Goal: Information Seeking & Learning: Learn about a topic

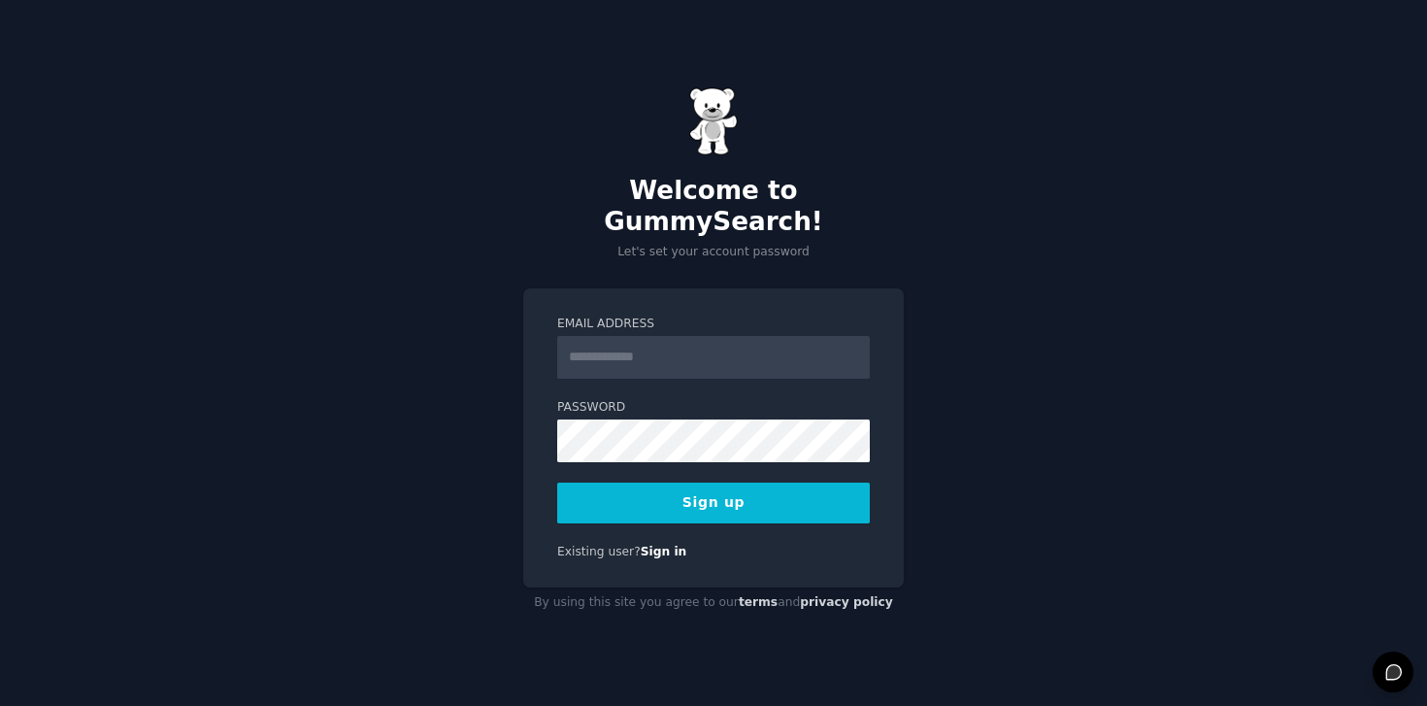
type input "*"
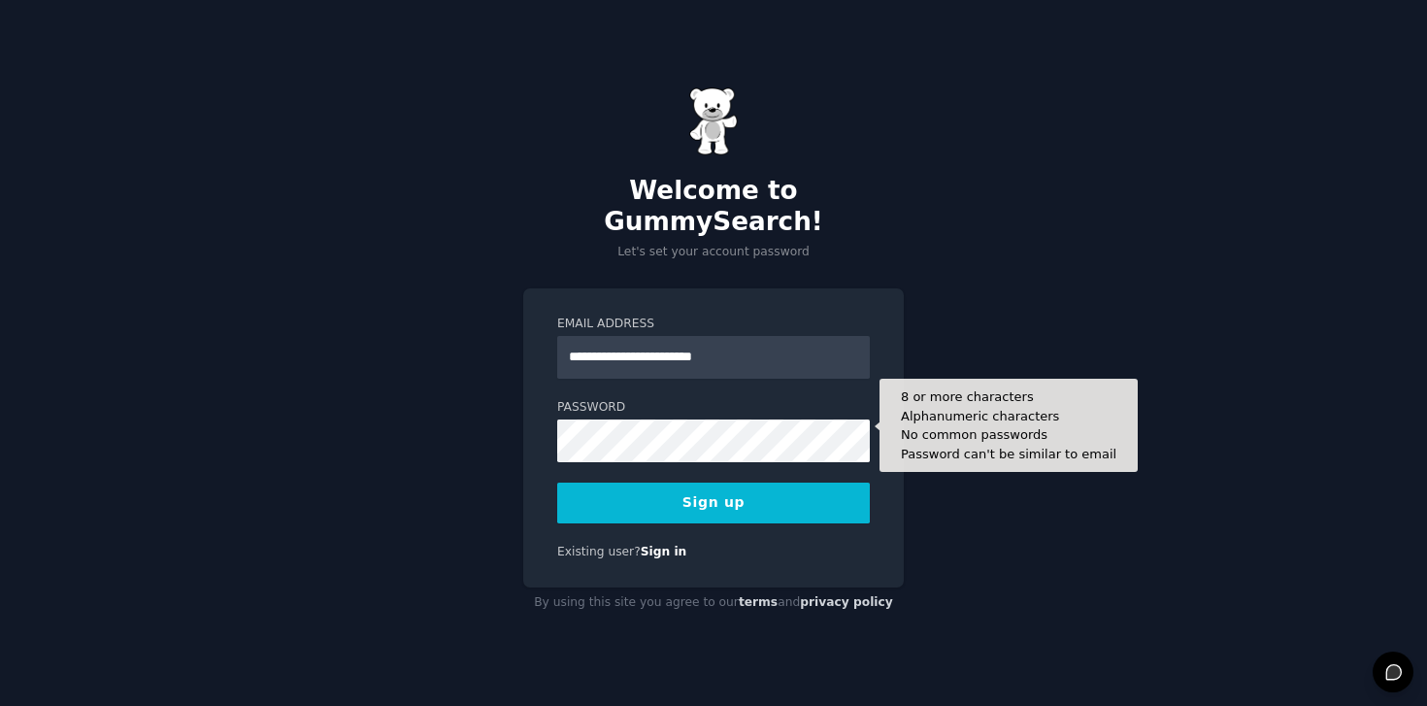
type input "**********"
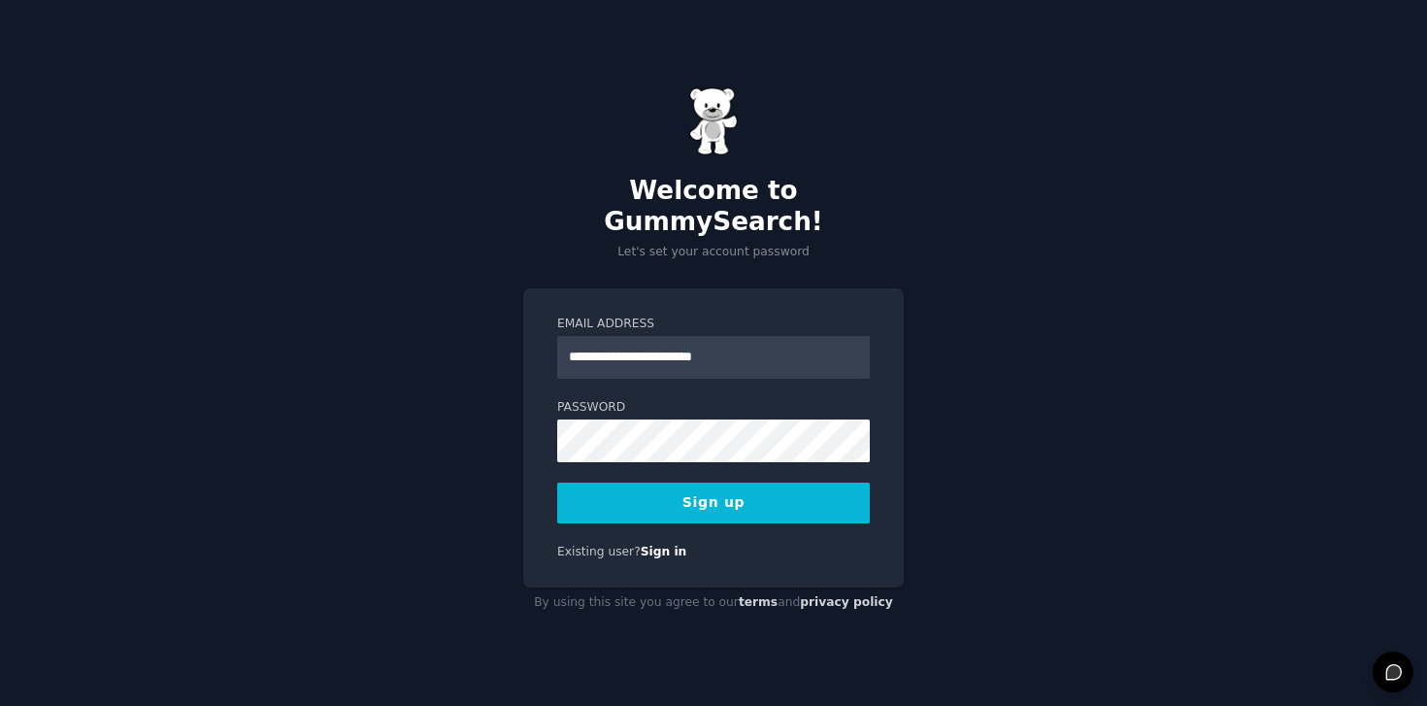
click at [707, 483] on button "Sign up" at bounding box center [713, 503] width 313 height 41
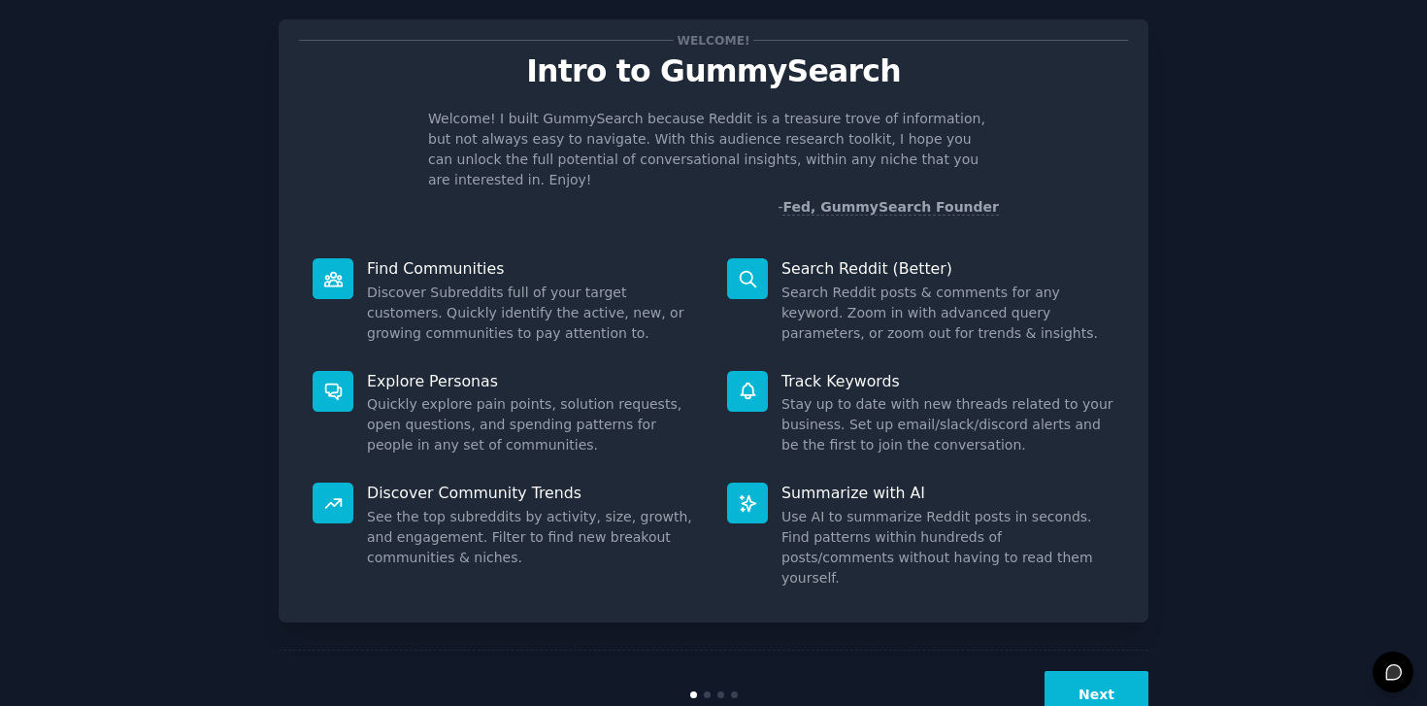
scroll to position [17, 0]
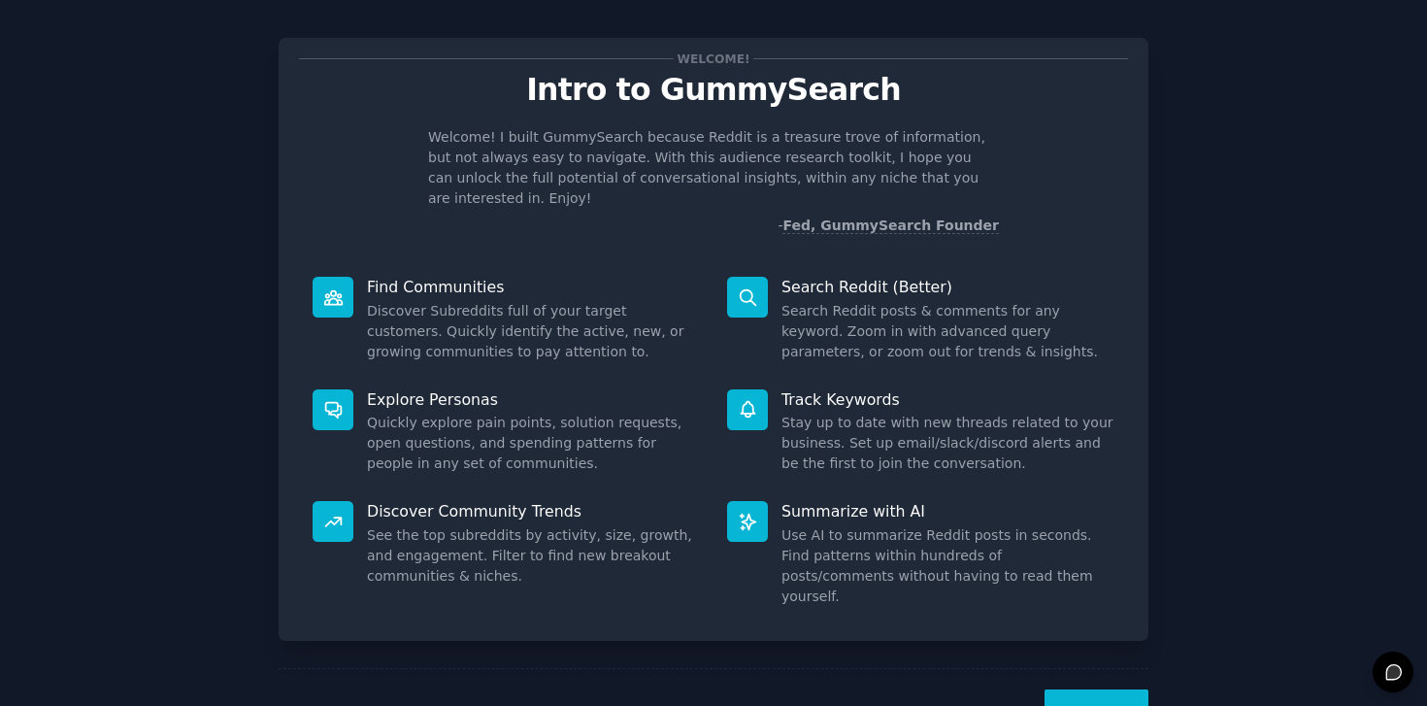
click at [1145, 689] on button "Next" at bounding box center [1097, 713] width 104 height 48
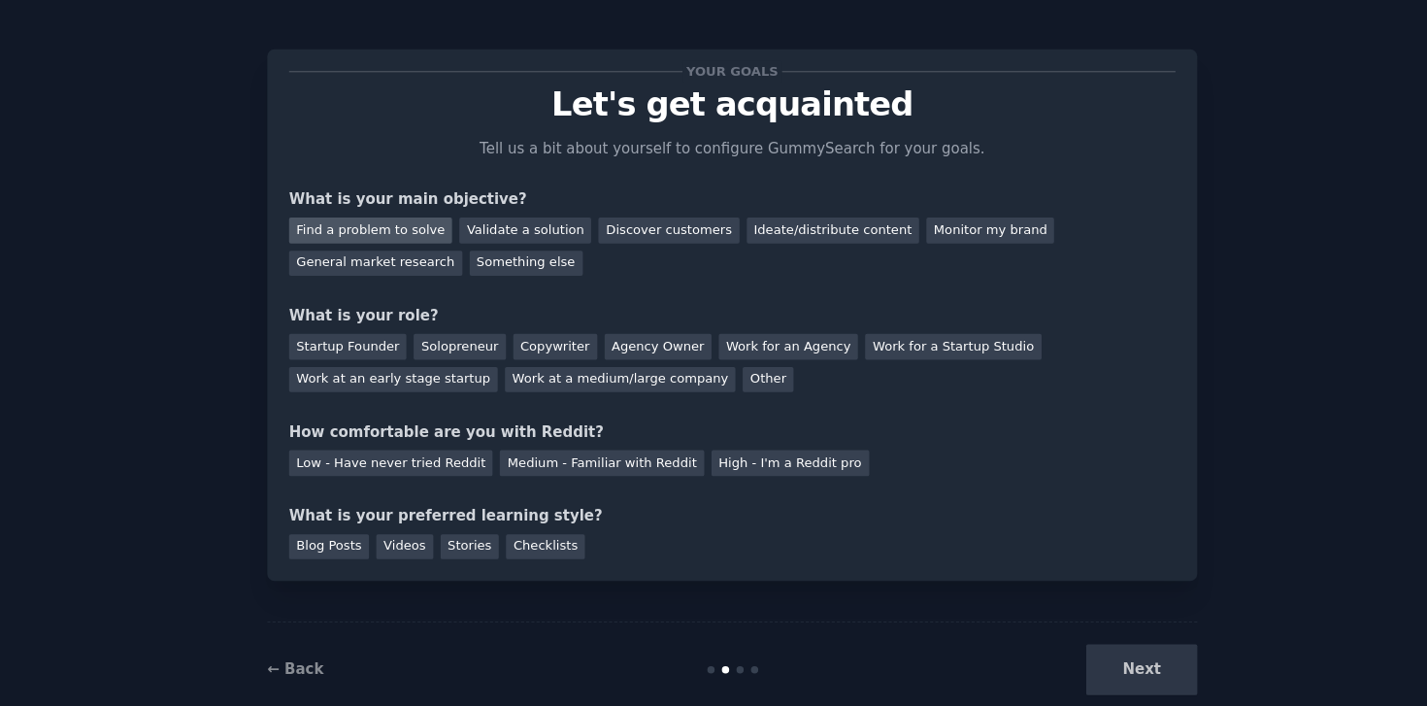
click at [380, 222] on div "Find a problem to solve" at bounding box center [375, 224] width 152 height 24
click at [488, 223] on div "Validate a solution" at bounding box center [519, 224] width 123 height 24
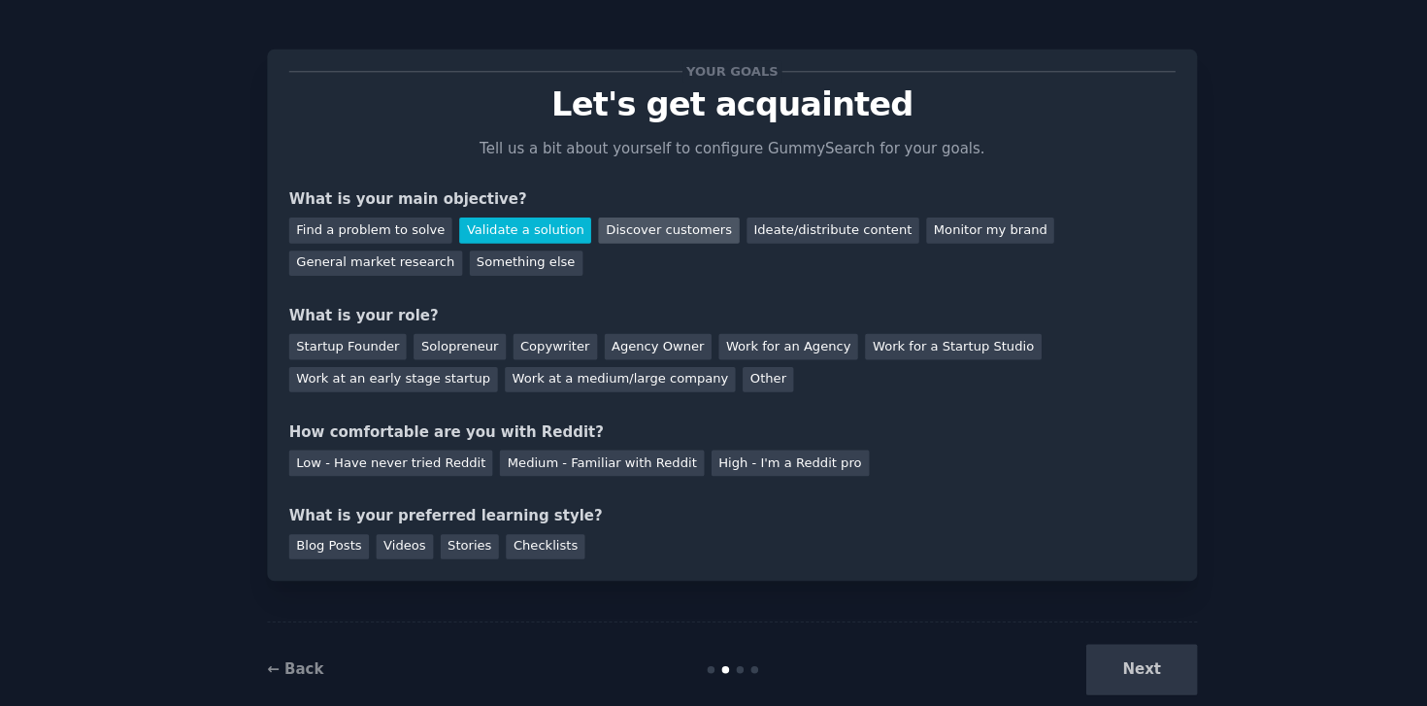
click at [639, 217] on div "Discover customers" at bounding box center [653, 224] width 131 height 24
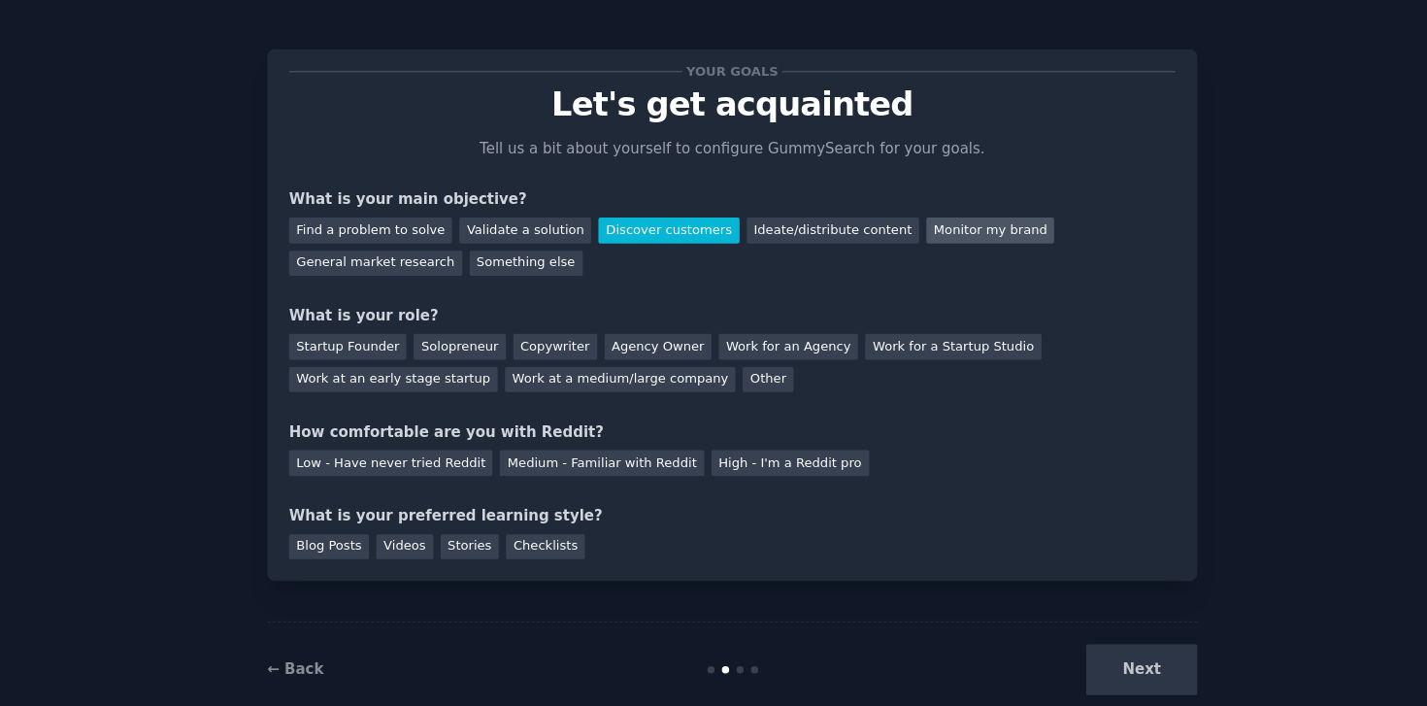
click at [943, 226] on div "Monitor my brand" at bounding box center [954, 224] width 119 height 24
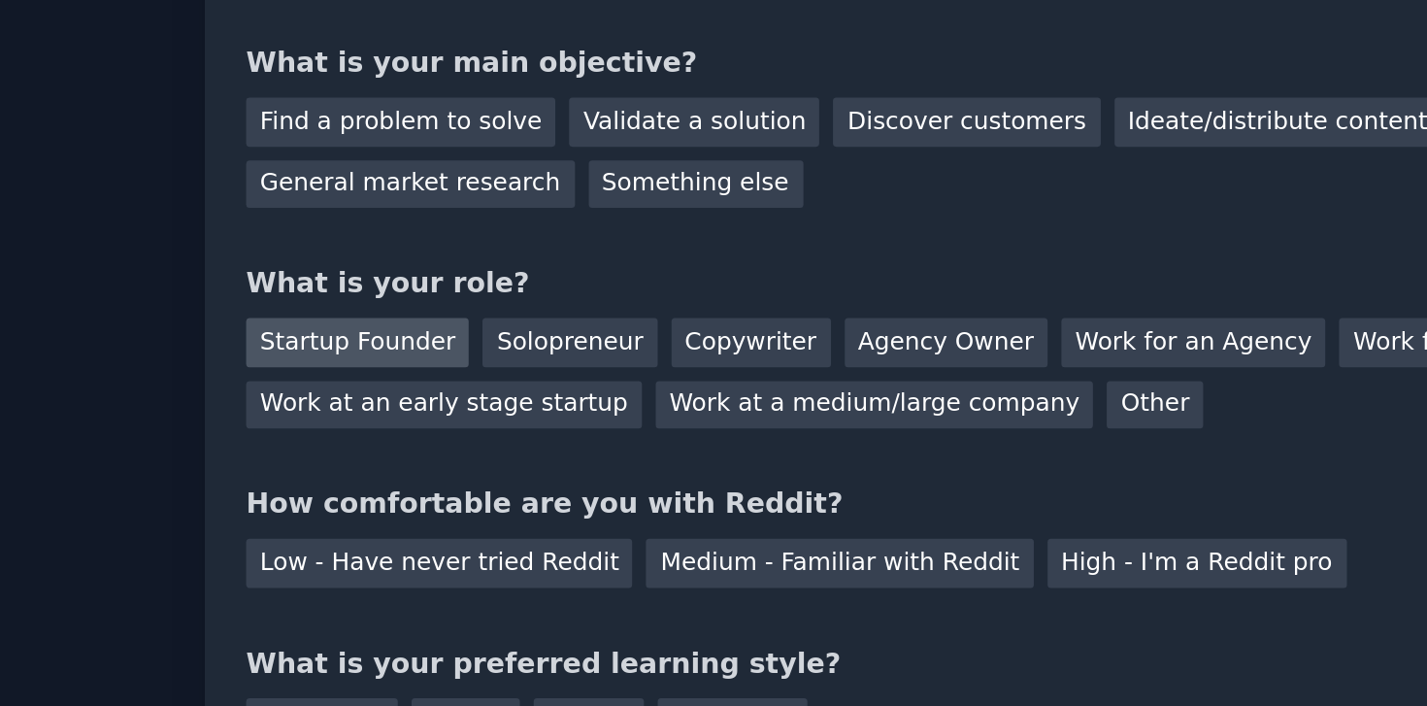
click at [344, 336] on div "Startup Founder" at bounding box center [354, 332] width 110 height 24
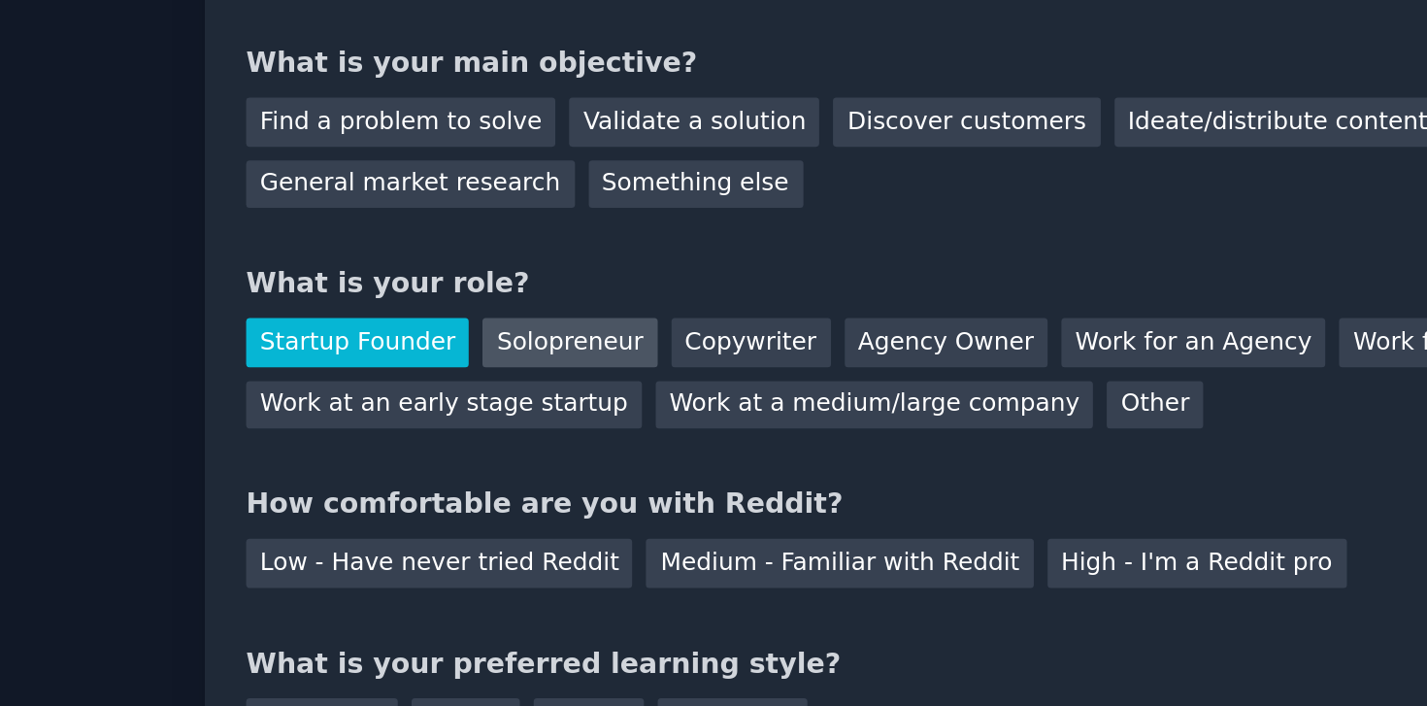
click at [435, 336] on div "Solopreneur" at bounding box center [458, 332] width 85 height 24
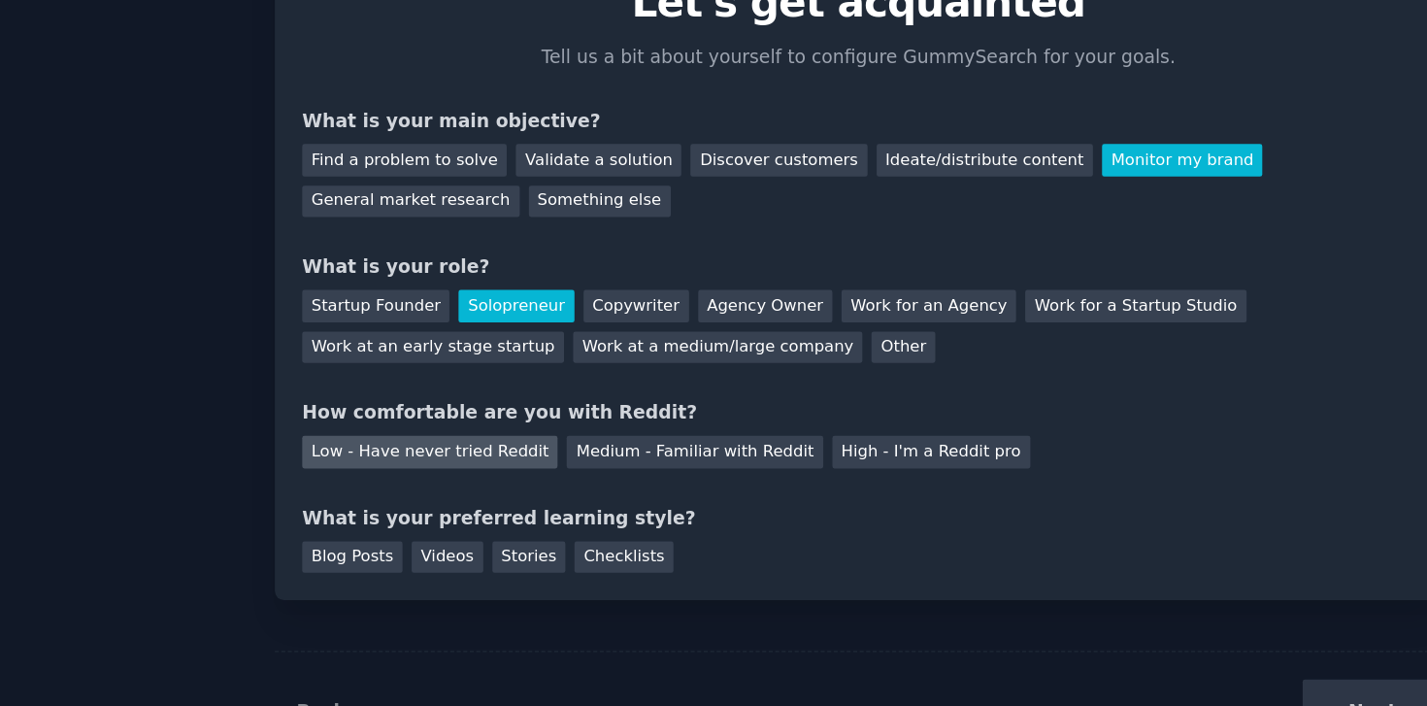
click at [418, 440] on div "Low - Have never tried Reddit" at bounding box center [394, 441] width 190 height 24
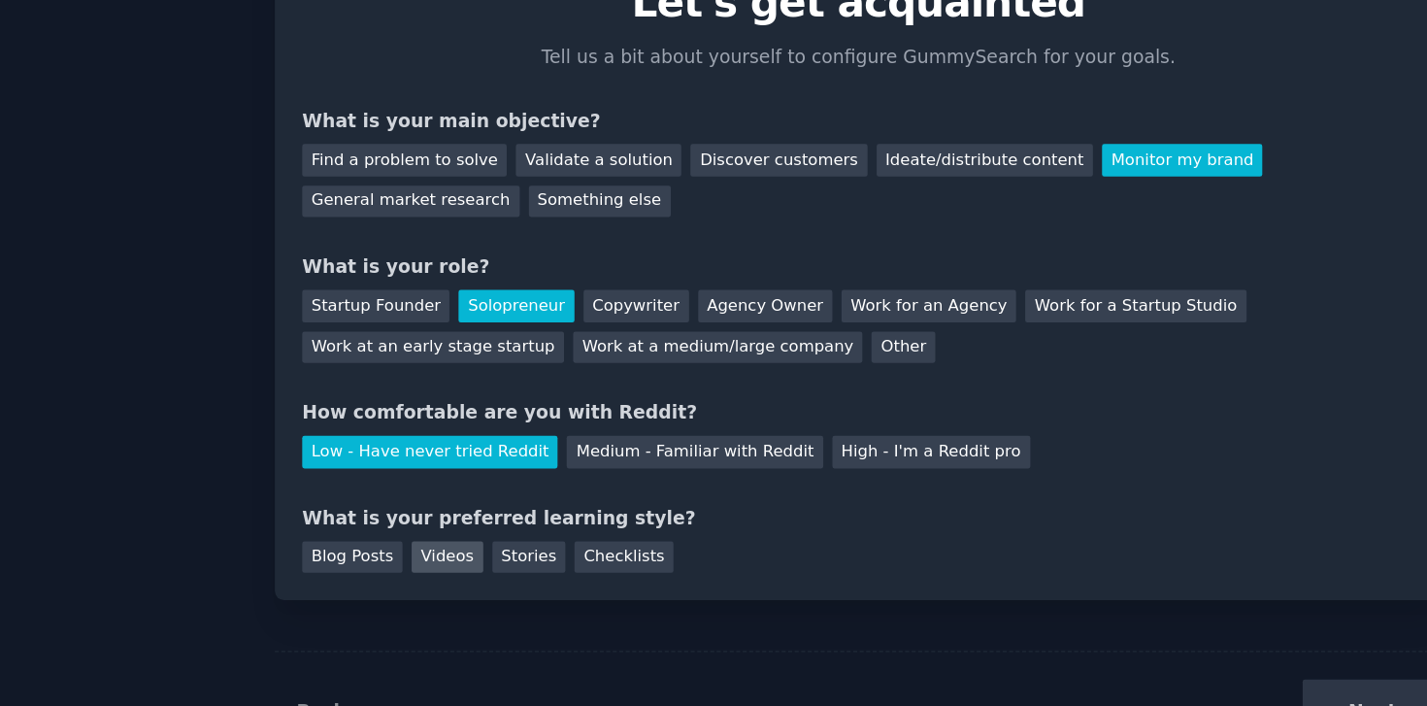
click at [414, 521] on div "Videos" at bounding box center [407, 520] width 53 height 24
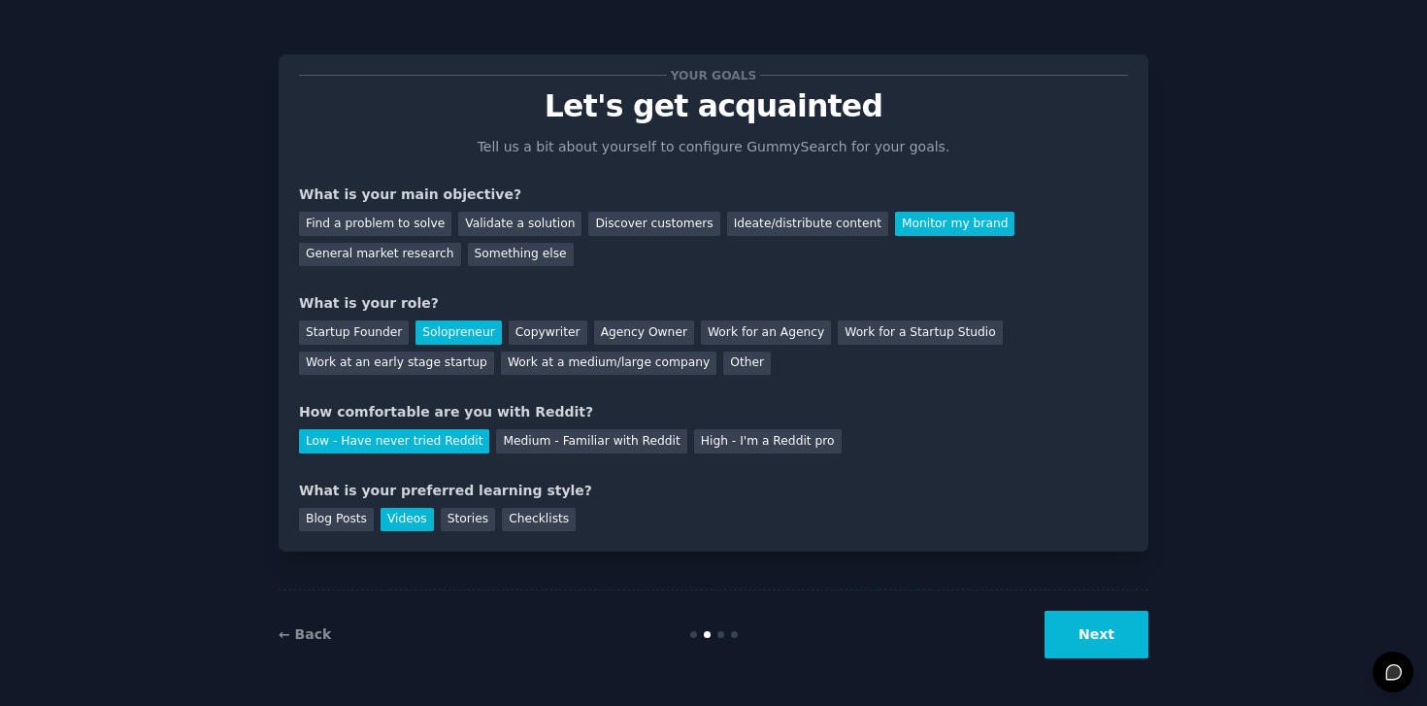
click at [1109, 635] on button "Next" at bounding box center [1097, 635] width 104 height 48
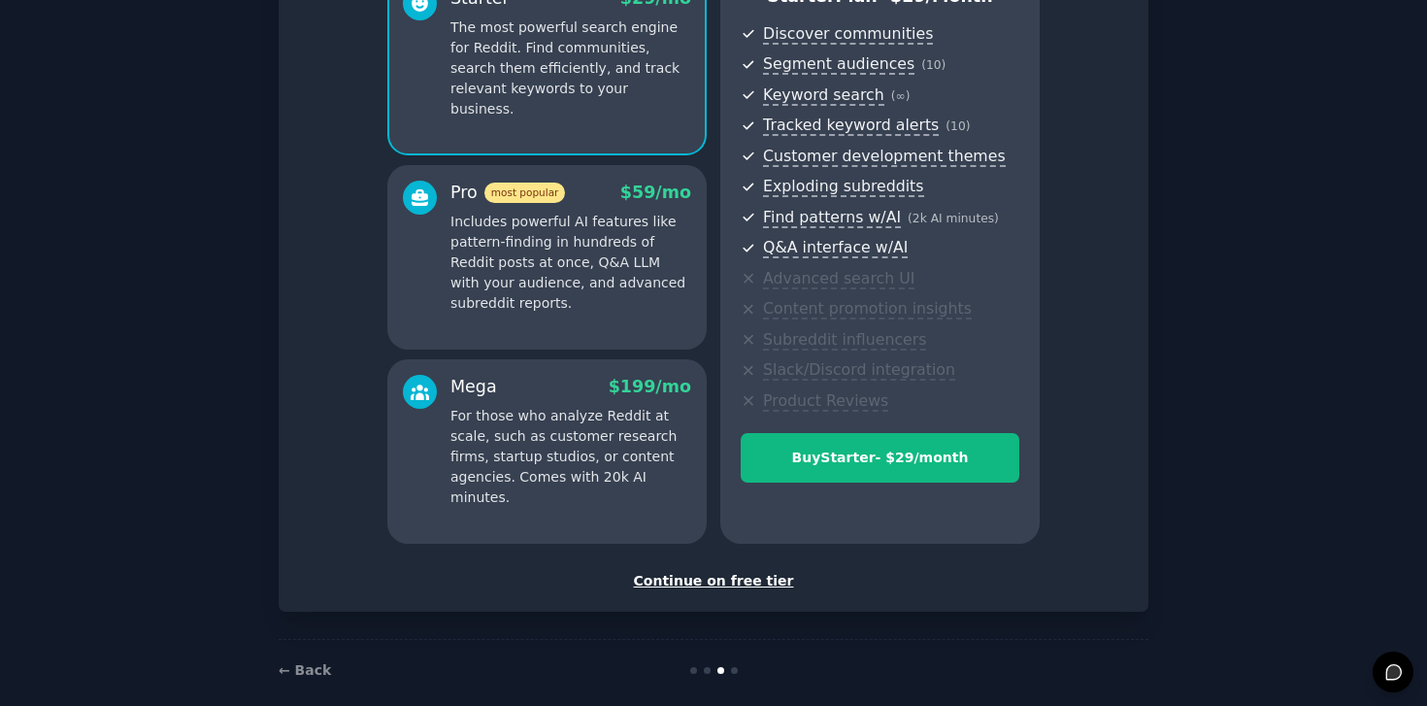
scroll to position [225, 0]
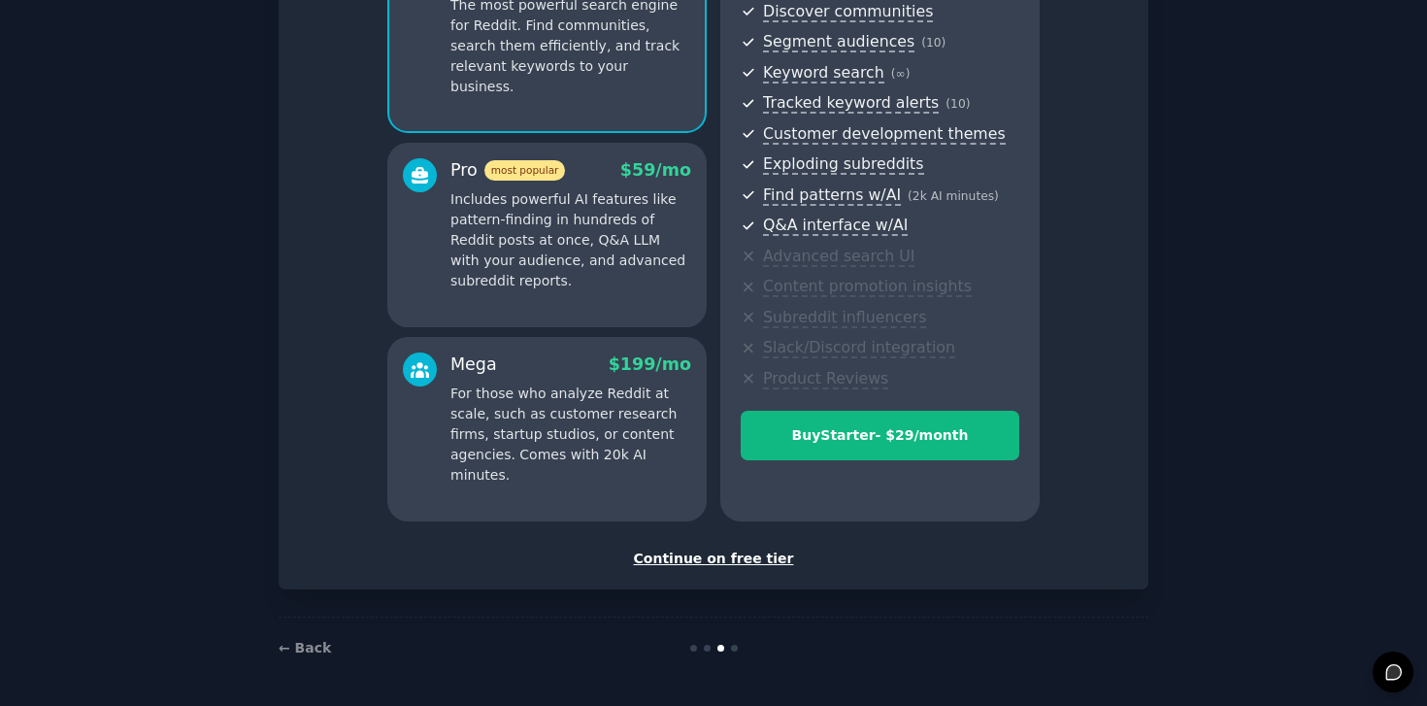
click at [760, 557] on div "Continue on free tier" at bounding box center [713, 559] width 829 height 20
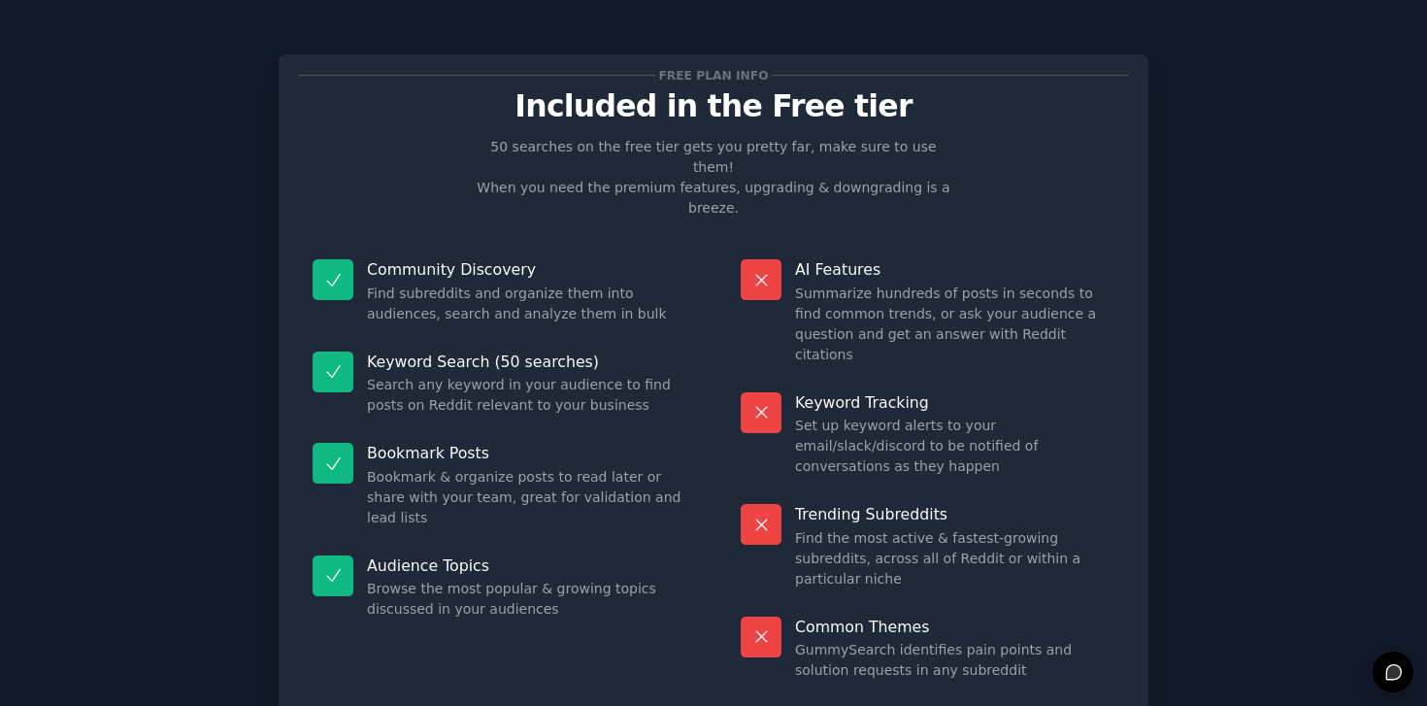
scroll to position [50, 0]
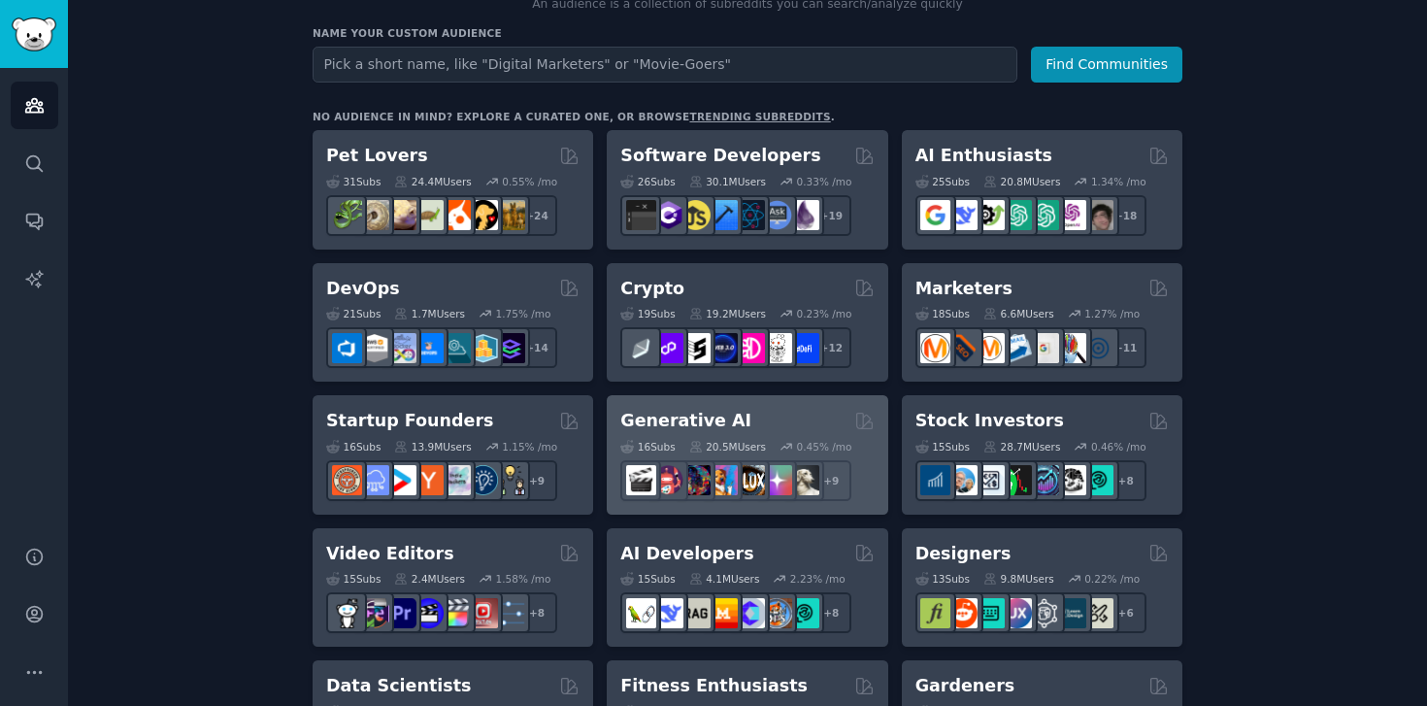
scroll to position [191, 0]
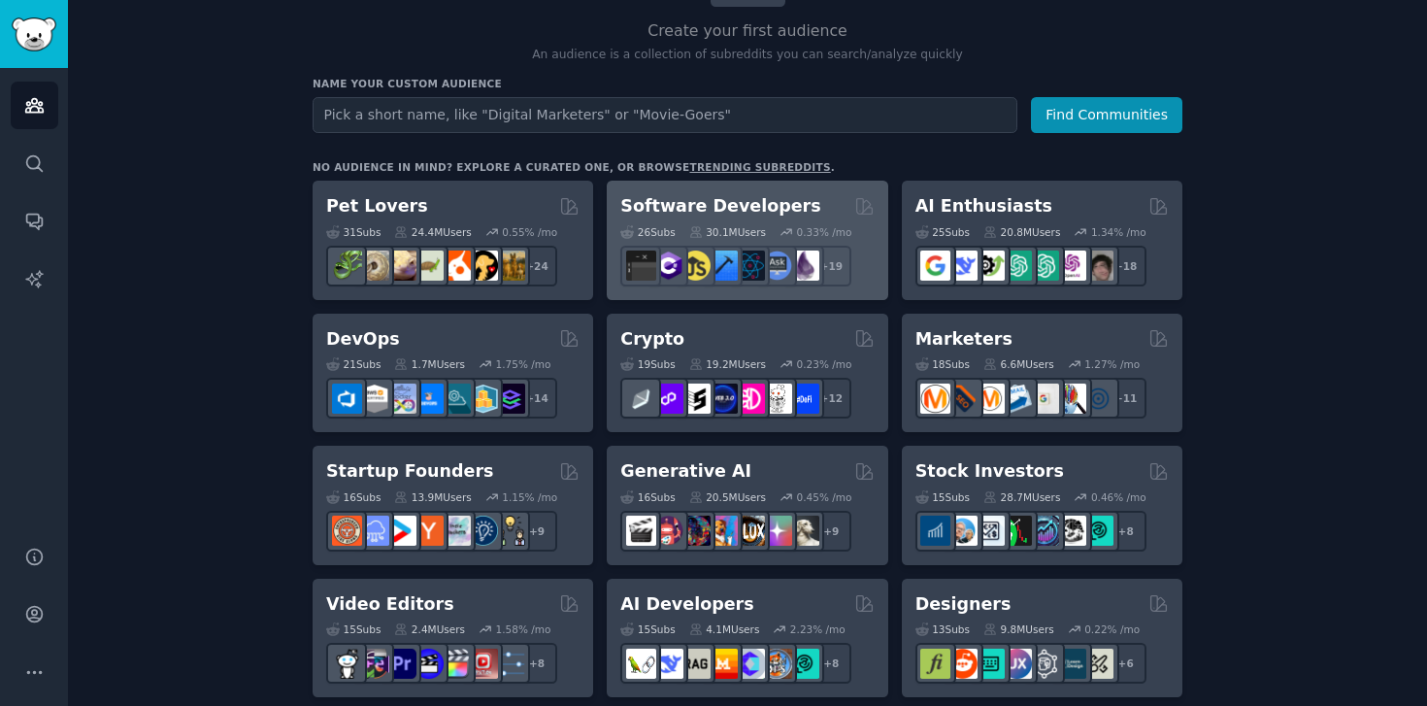
click at [711, 209] on h2 "Software Developers" at bounding box center [720, 206] width 200 height 24
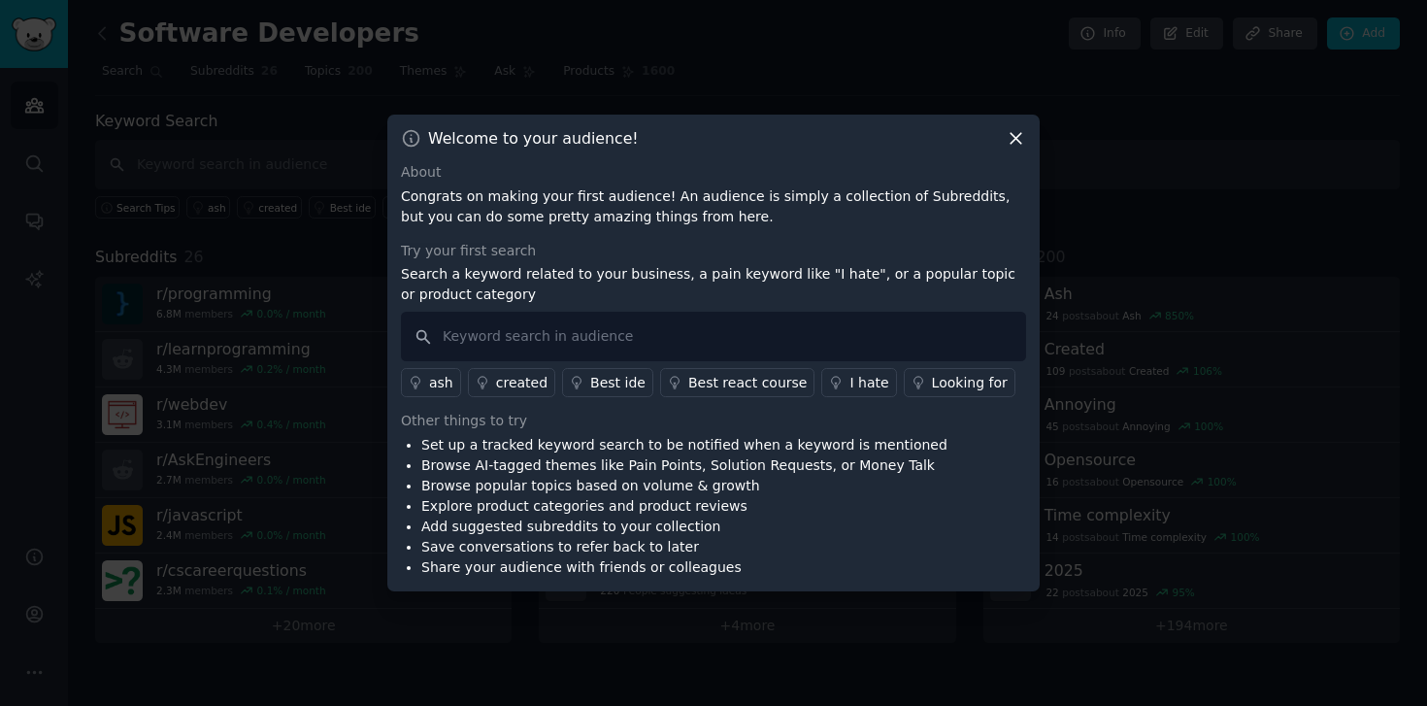
click at [617, 242] on div "Try your first search" at bounding box center [713, 251] width 625 height 20
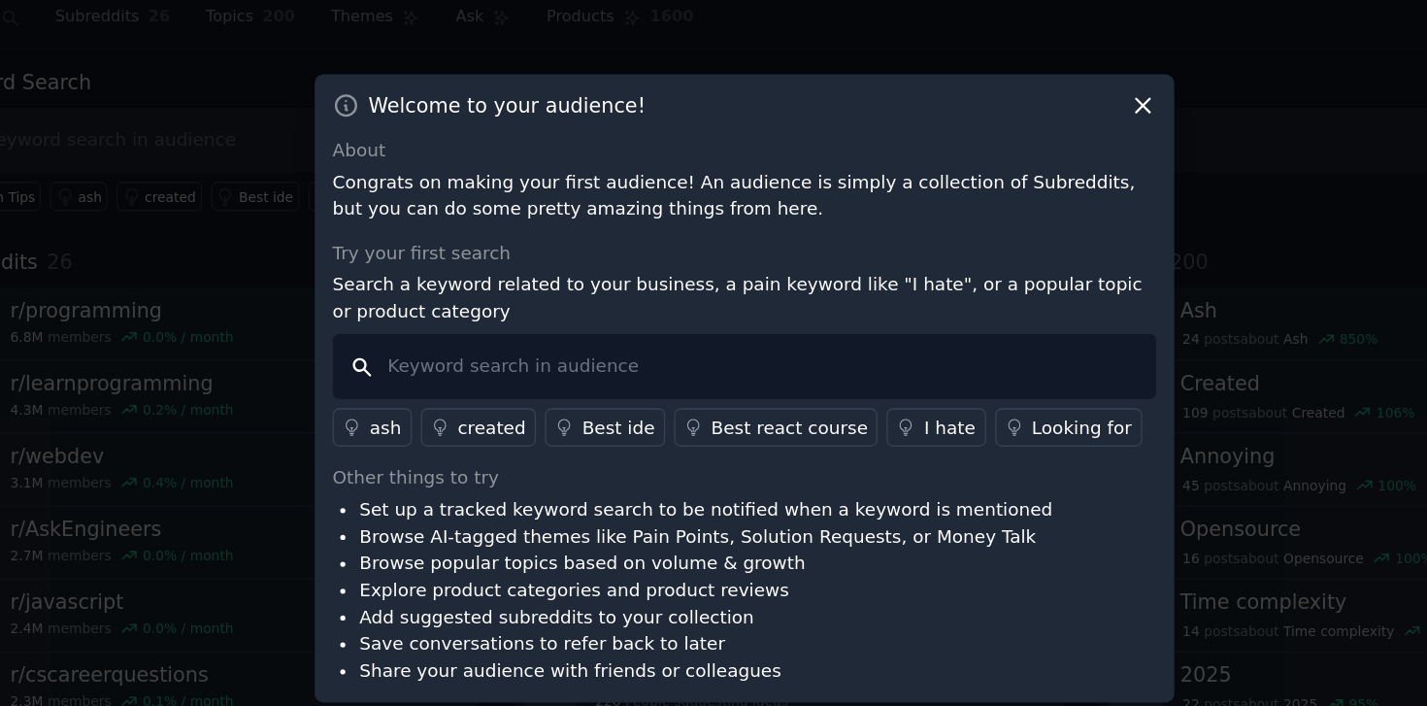
click at [554, 341] on input "text" at bounding box center [713, 337] width 625 height 50
click at [532, 335] on input "manufacturing automation sof" at bounding box center [713, 337] width 625 height 50
drag, startPoint x: 591, startPoint y: 332, endPoint x: 732, endPoint y: 333, distance: 140.8
click at [732, 333] on input "manufacturing industry automation sof" at bounding box center [713, 337] width 625 height 50
type input "manufacturing industry software"
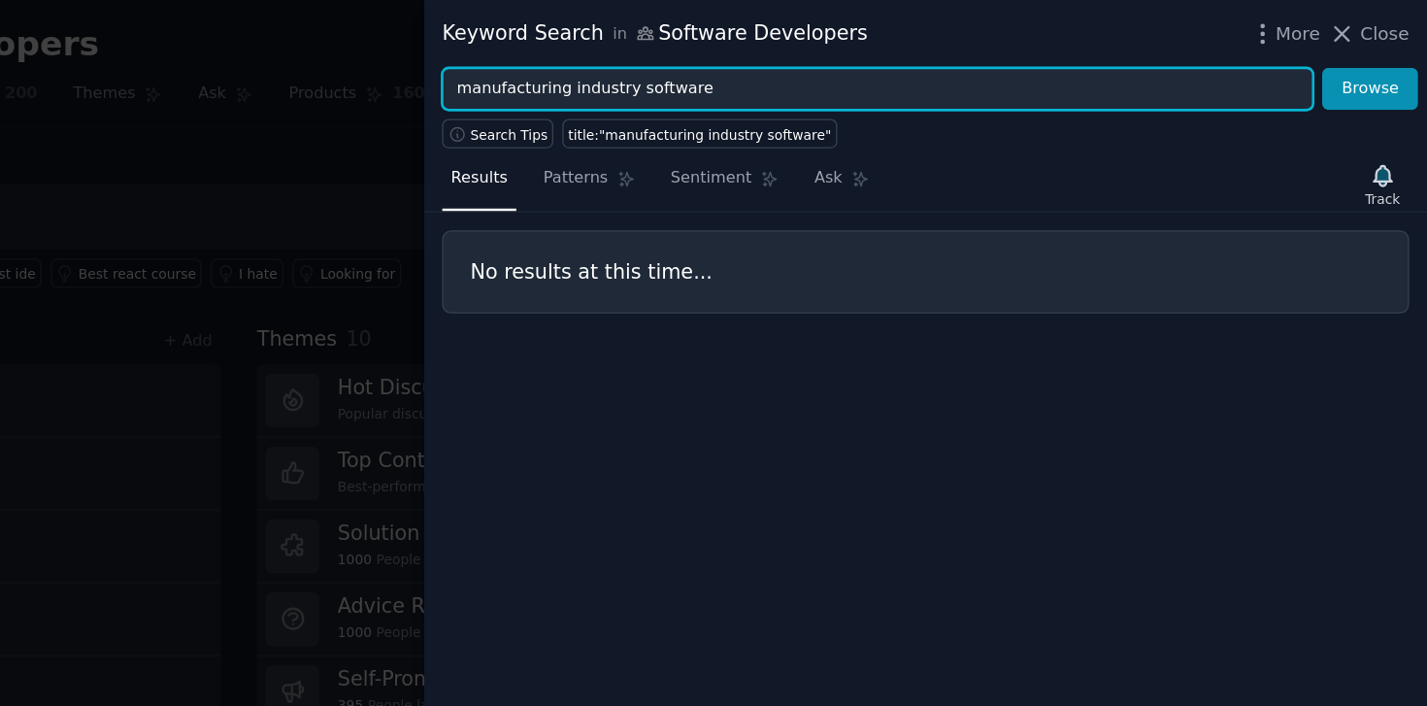
drag, startPoint x: 895, startPoint y: 62, endPoint x: 684, endPoint y: 61, distance: 210.7
click at [685, 60] on input "manufacturing industry software" at bounding box center [1010, 67] width 661 height 33
type input "="
type input "g"
type input "h"
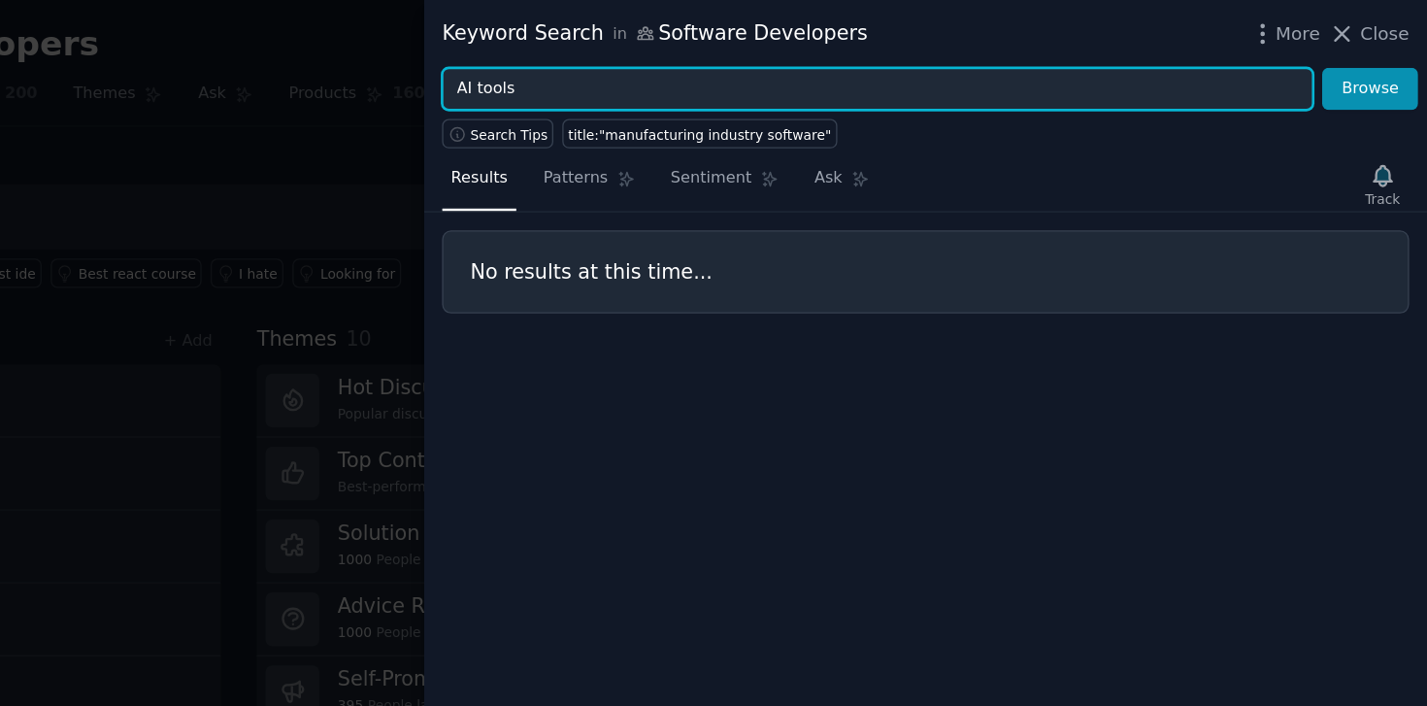
type input "AI tools"
click at [1348, 51] on button "Browse" at bounding box center [1384, 67] width 73 height 33
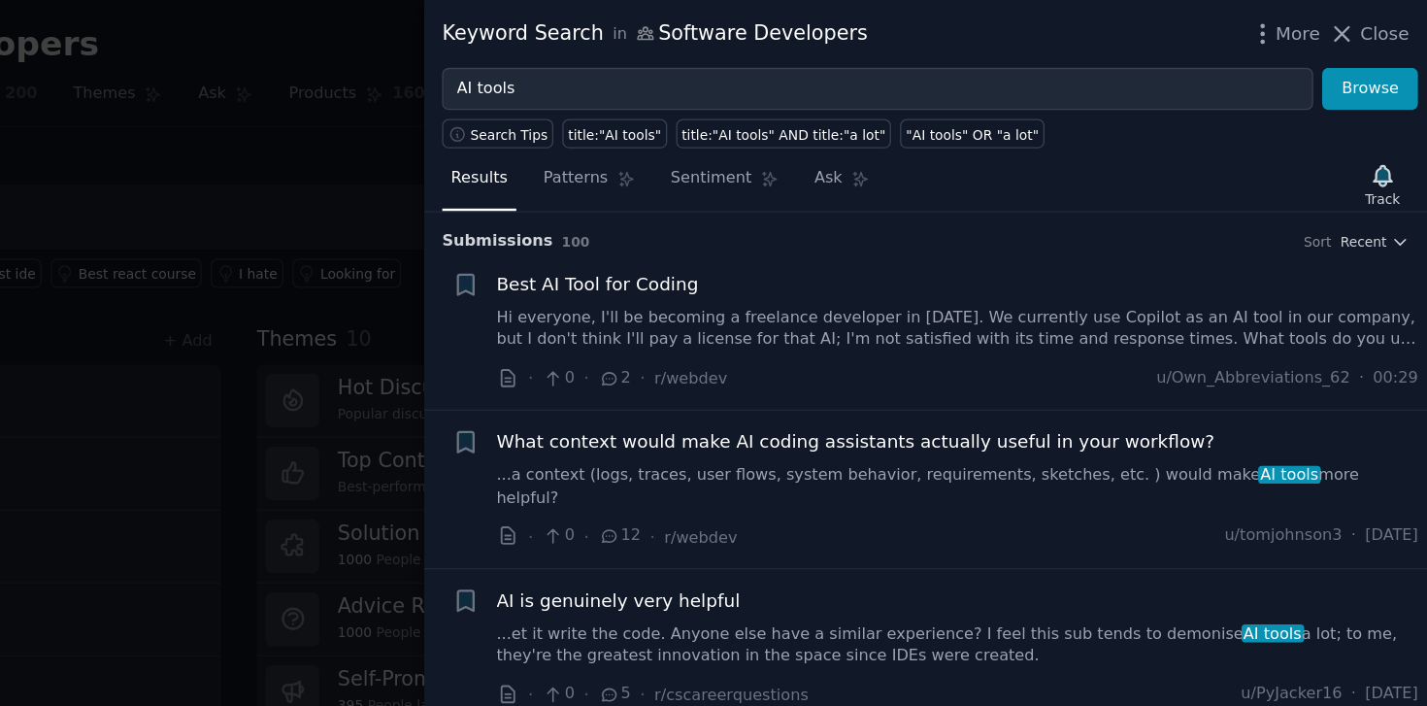
click at [847, 214] on span "Best AI Tool for Coding" at bounding box center [797, 216] width 153 height 20
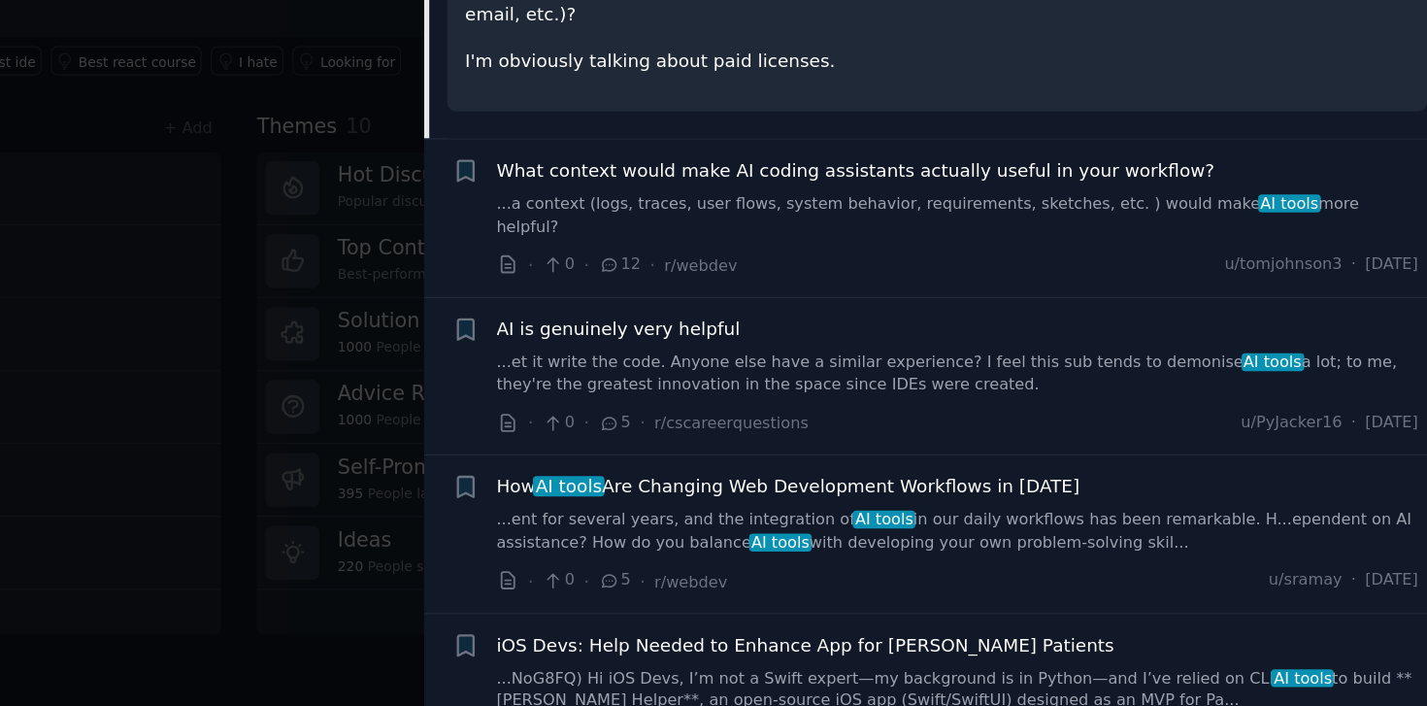
scroll to position [358, 0]
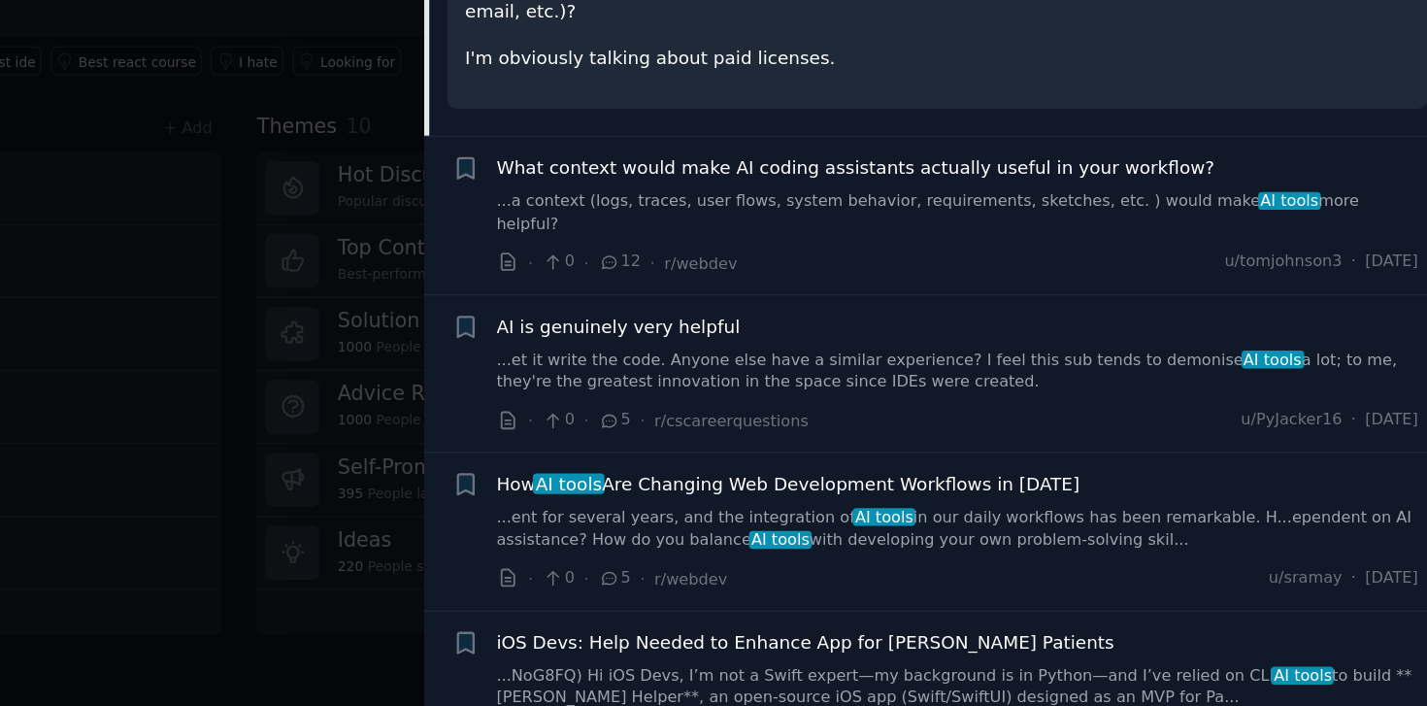
click at [836, 518] on span "How AI tools Are Changing Web Development Workflows in [DATE]" at bounding box center [942, 528] width 443 height 20
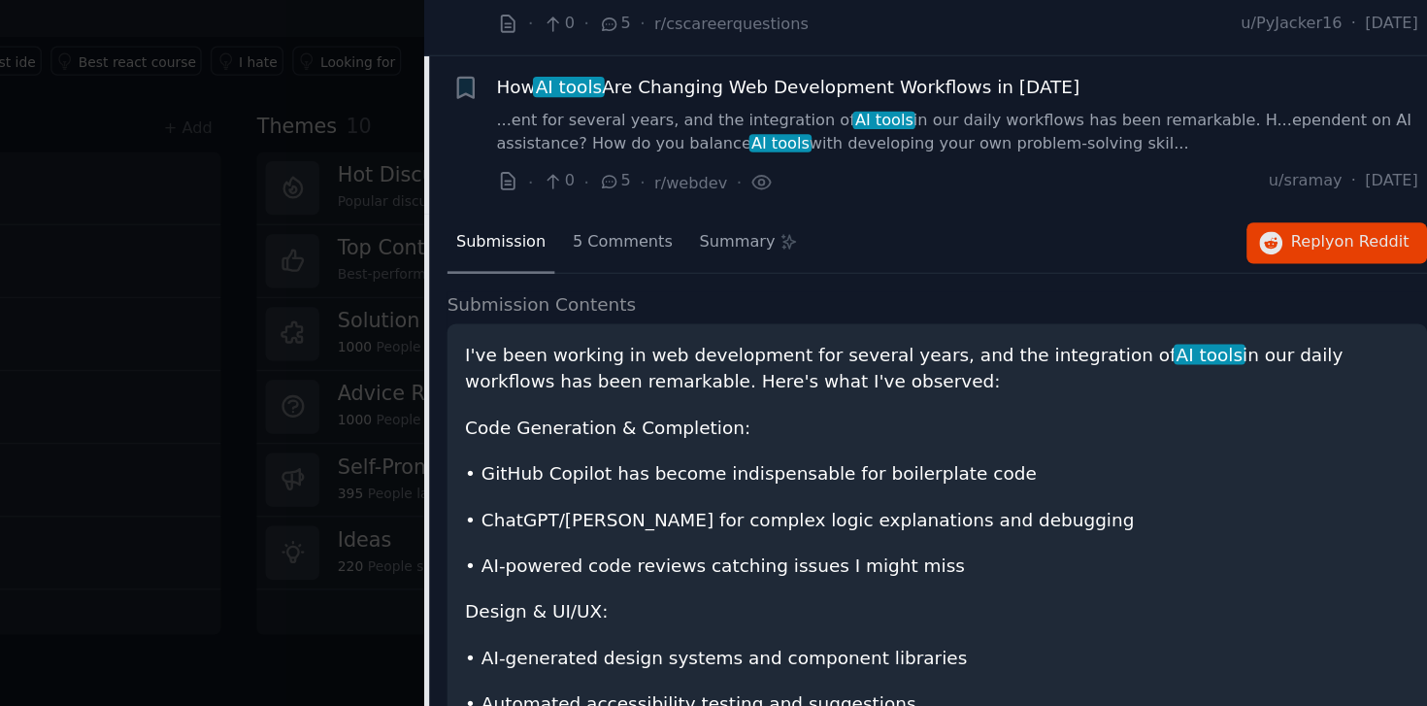
scroll to position [284, 0]
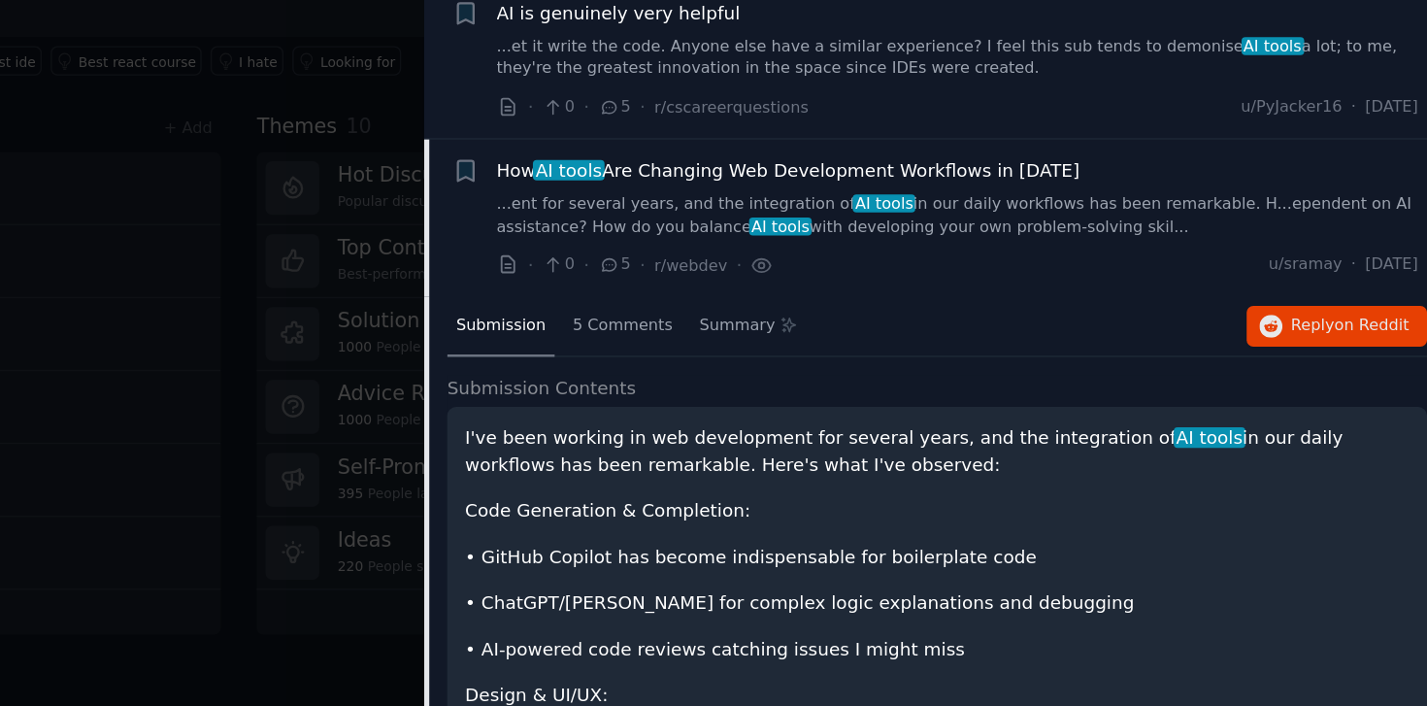
click at [542, 311] on div at bounding box center [713, 353] width 1427 height 706
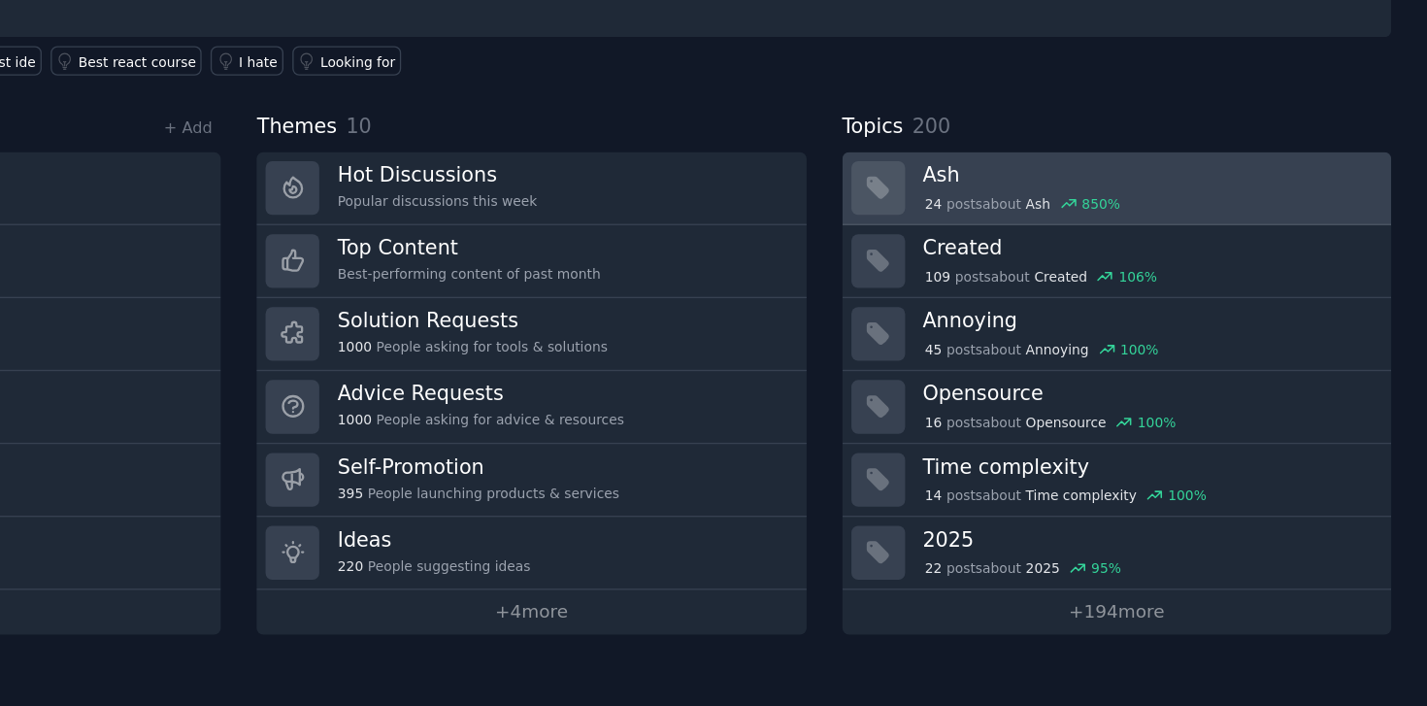
click at [1144, 285] on h3 "Ash" at bounding box center [1216, 293] width 342 height 20
